Goal: Task Accomplishment & Management: Manage account settings

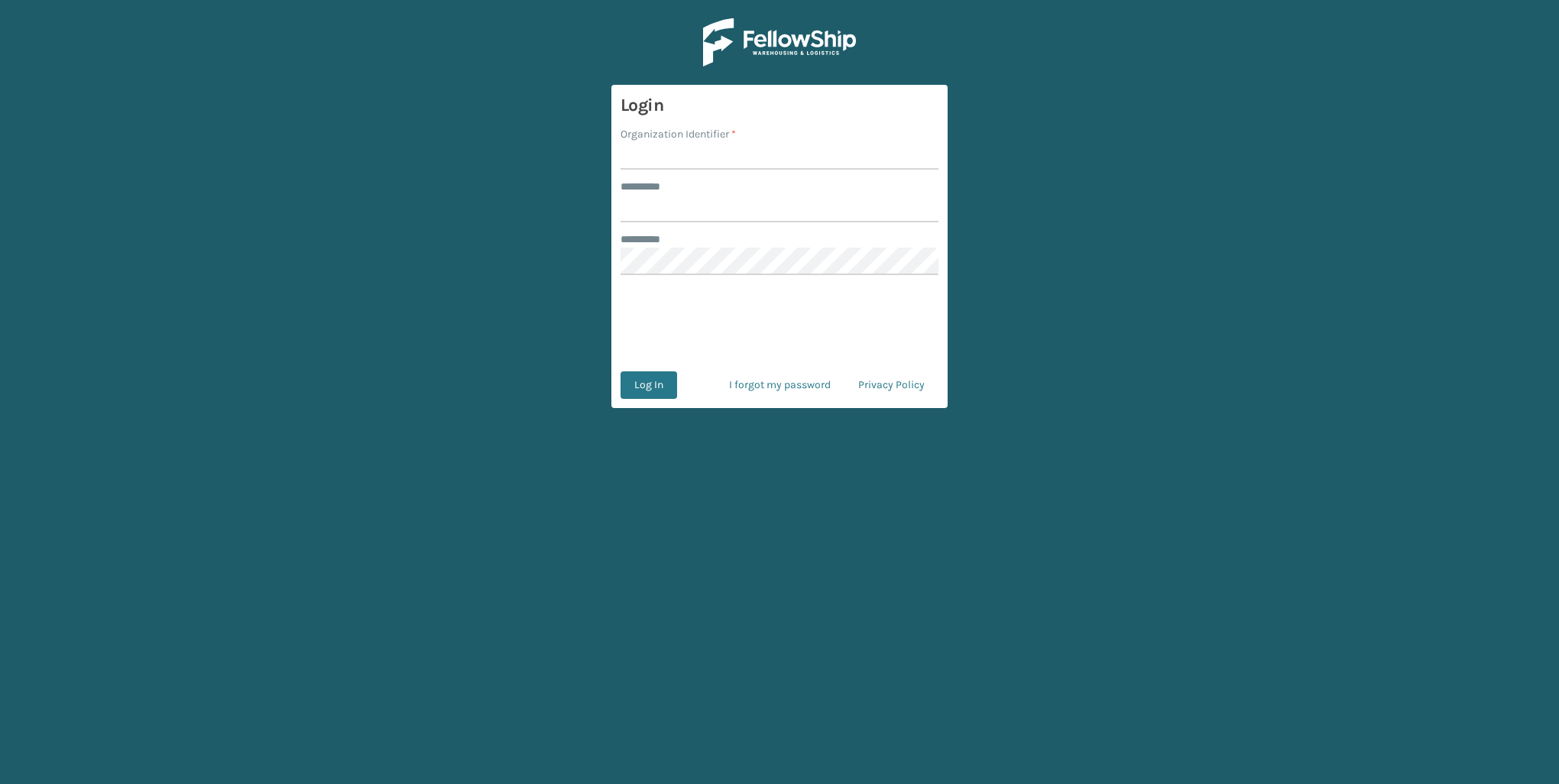
click at [681, 159] on input "Organization Identifier *" at bounding box center [779, 156] width 318 height 28
type input "Lifepro"
type input "****"
click at [620, 371] on button "Log In" at bounding box center [648, 385] width 57 height 28
click at [642, 386] on button "Log In" at bounding box center [648, 385] width 57 height 28
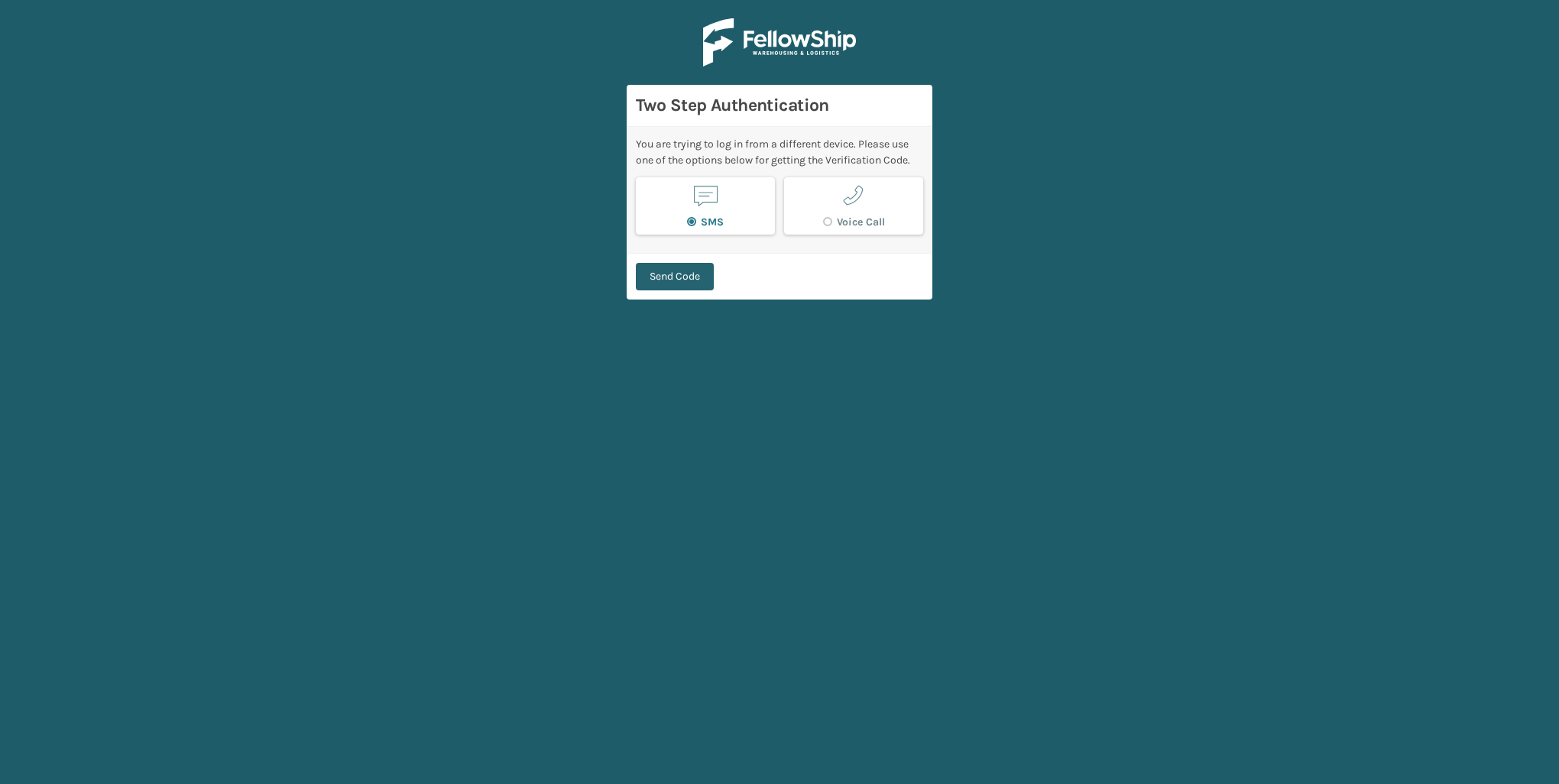
click at [681, 279] on button "Send Code" at bounding box center [674, 277] width 78 height 28
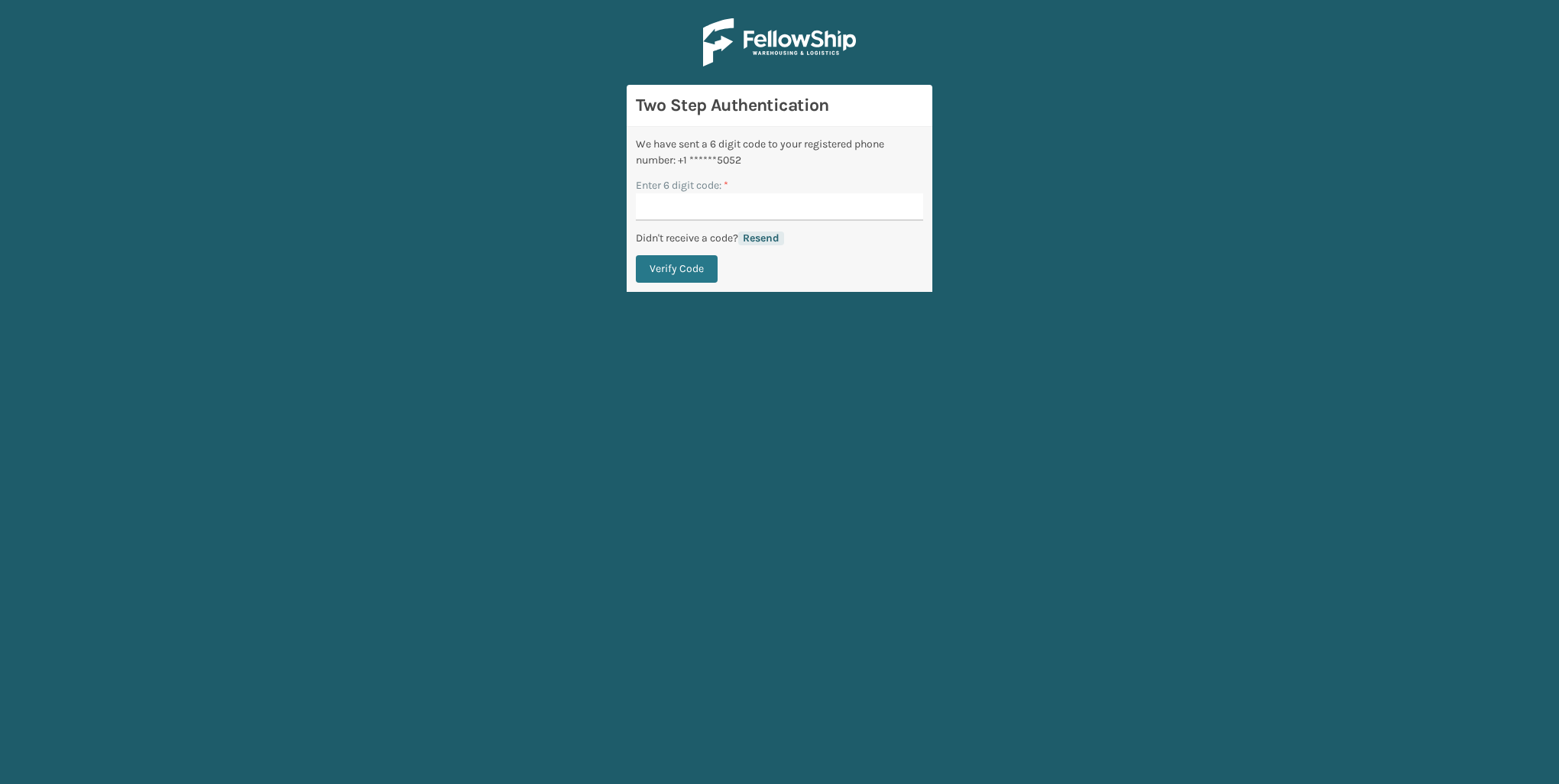
drag, startPoint x: 768, startPoint y: 240, endPoint x: 758, endPoint y: 240, distance: 10.0
click at [768, 240] on button "Resend" at bounding box center [761, 239] width 46 height 14
click at [789, 211] on input "Enter 6 digit code: *" at bounding box center [780, 207] width 288 height 28
paste input "462782"
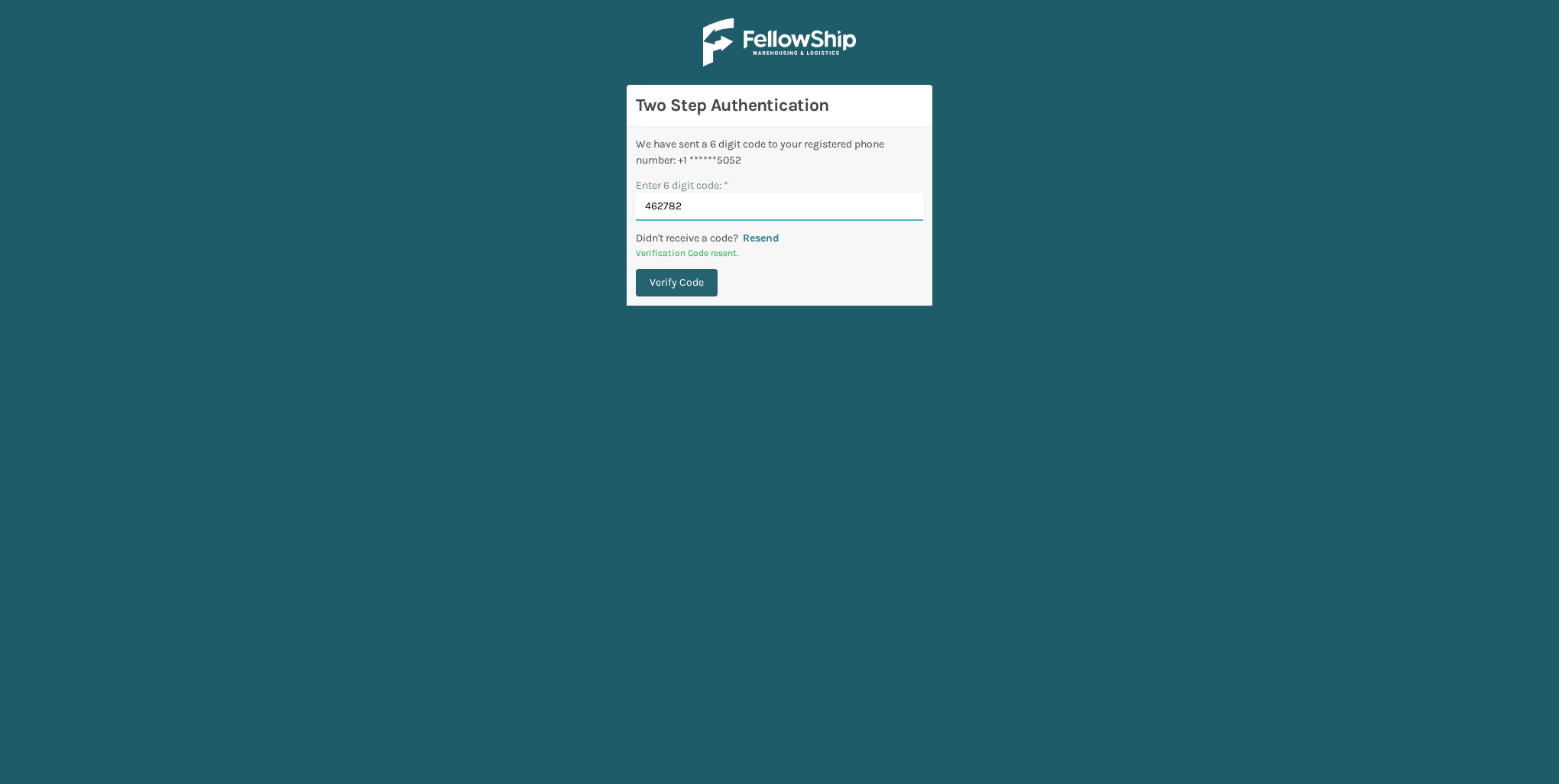
type input "462782"
click at [651, 286] on button "Verify Code" at bounding box center [677, 283] width 82 height 28
